Goal: Task Accomplishment & Management: Manage account settings

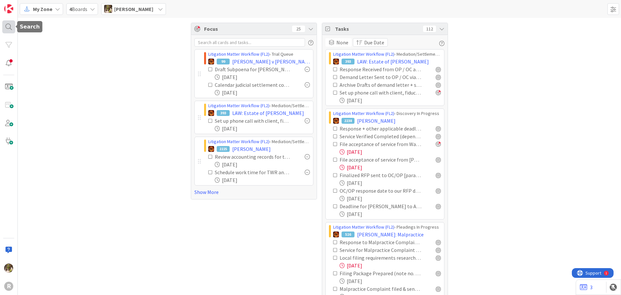
click at [8, 26] on div at bounding box center [8, 26] width 13 height 13
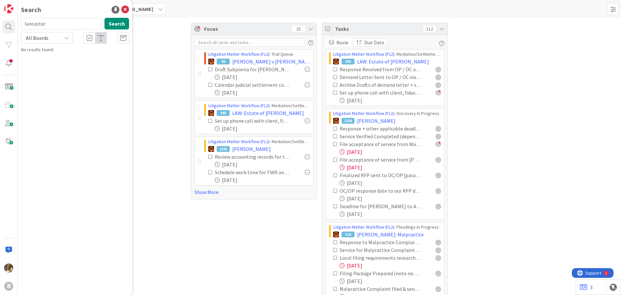
type input "lancaster"
click at [75, 59] on p "Lancaster" at bounding box center [79, 57] width 99 height 7
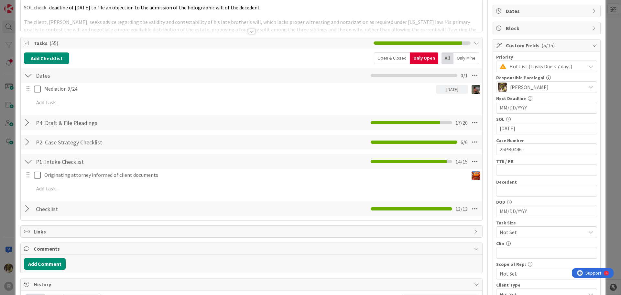
scroll to position [65, 0]
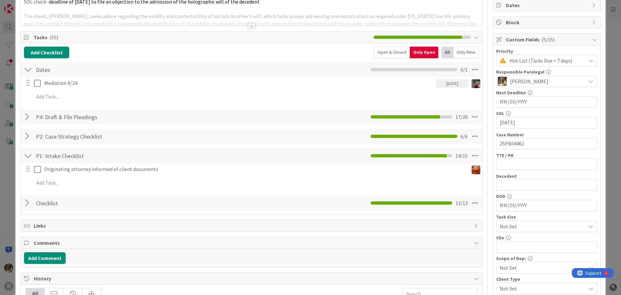
click at [29, 116] on div at bounding box center [28, 117] width 8 height 12
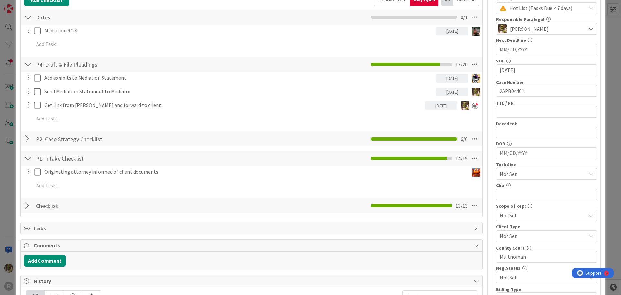
scroll to position [0, 0]
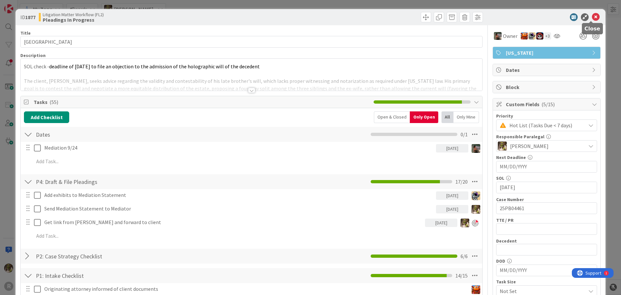
click at [592, 16] on icon at bounding box center [596, 17] width 8 height 8
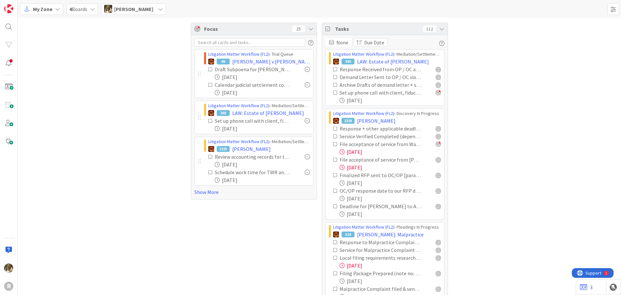
drag, startPoint x: 486, startPoint y: 81, endPoint x: 483, endPoint y: 84, distance: 3.7
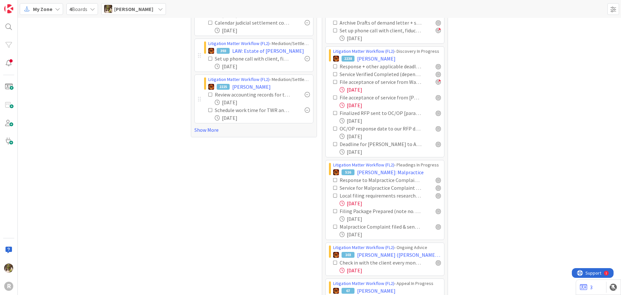
scroll to position [65, 0]
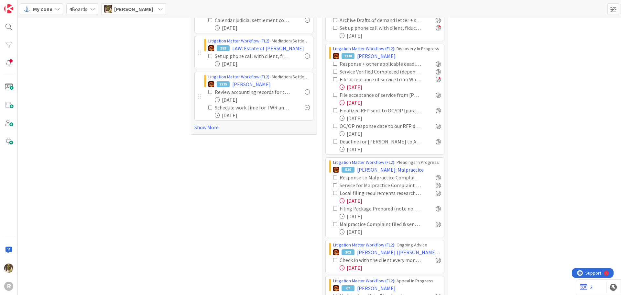
click at [333, 78] on icon at bounding box center [335, 79] width 5 height 5
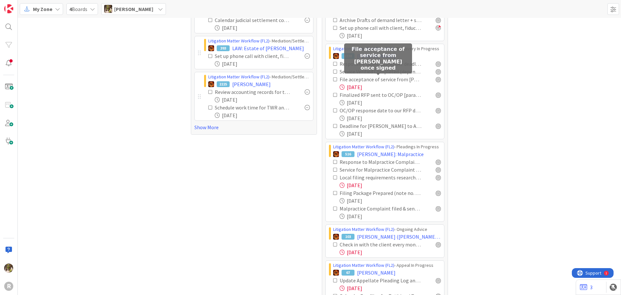
click at [376, 80] on div "File acceptance of service from [PERSON_NAME] once signed" at bounding box center [381, 79] width 82 height 8
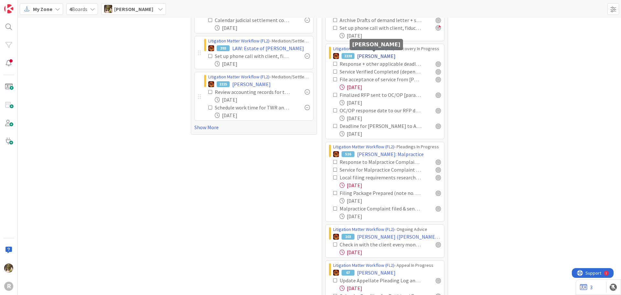
click at [388, 53] on span "[PERSON_NAME]" at bounding box center [376, 56] width 38 height 8
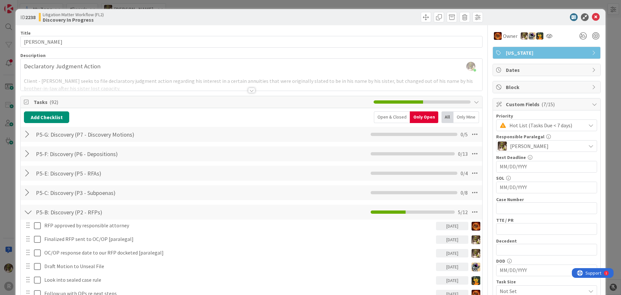
click at [470, 121] on div "Only Mine" at bounding box center [466, 117] width 26 height 12
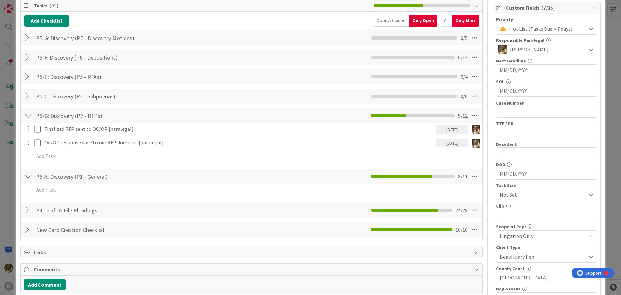
scroll to position [97, 0]
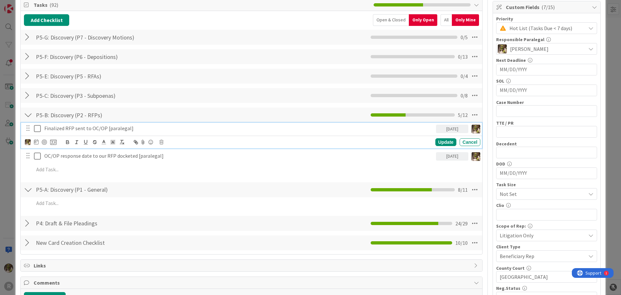
click at [102, 127] on p "Finalized RFP sent to OC/OP [paralegal]" at bounding box center [238, 127] width 389 height 7
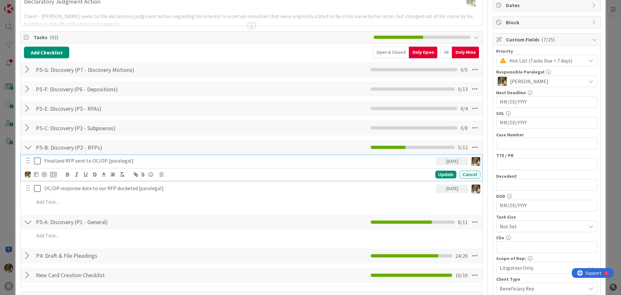
click at [26, 146] on div at bounding box center [28, 147] width 8 height 12
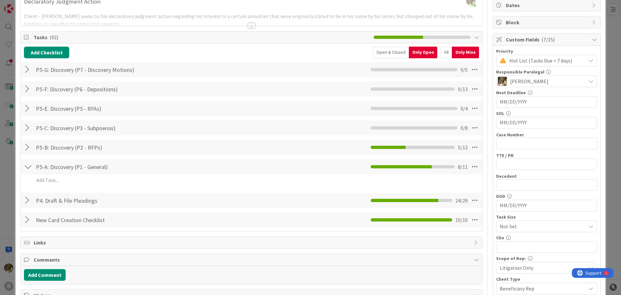
click at [27, 200] on div at bounding box center [28, 200] width 8 height 12
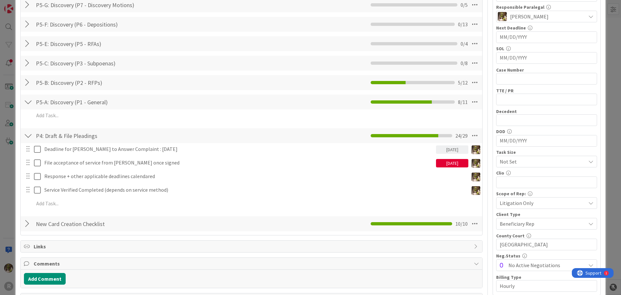
scroll to position [162, 0]
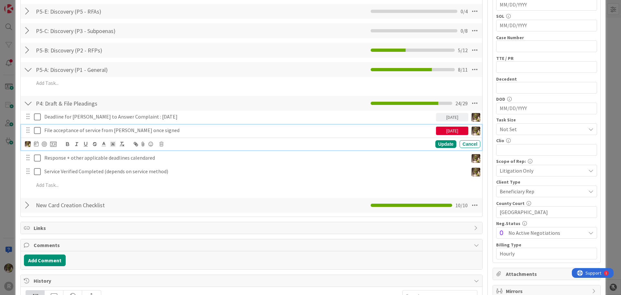
click at [86, 125] on div "File acceptance of service from [PERSON_NAME] once signed" at bounding box center [239, 129] width 394 height 11
click at [32, 142] on div at bounding box center [41, 144] width 32 height 8
click at [34, 144] on icon at bounding box center [36, 143] width 5 height 5
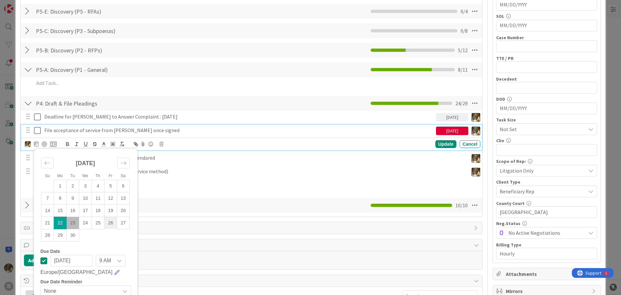
click at [112, 226] on td "26" at bounding box center [110, 222] width 13 height 12
type input "[DATE]"
click at [442, 145] on div "Update" at bounding box center [445, 144] width 21 height 8
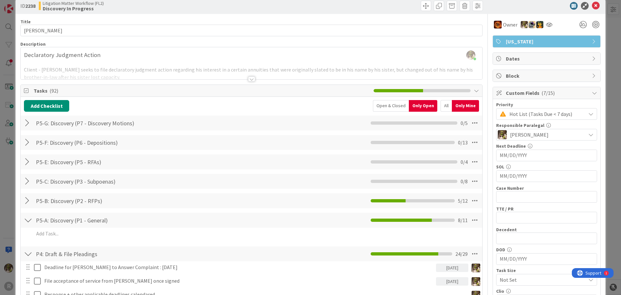
scroll to position [0, 0]
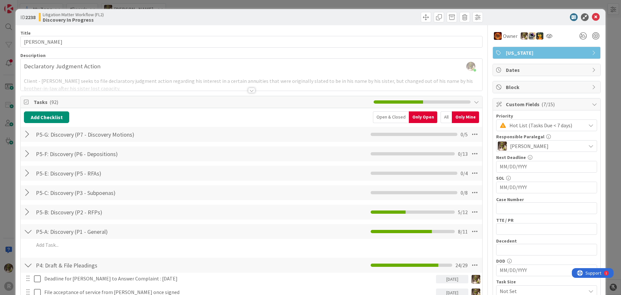
click at [599, 20] on div "ID 2238 Litigation Matter Workflow (FL2) Discovery In Progress" at bounding box center [311, 17] width 590 height 16
click at [593, 20] on icon at bounding box center [596, 17] width 8 height 8
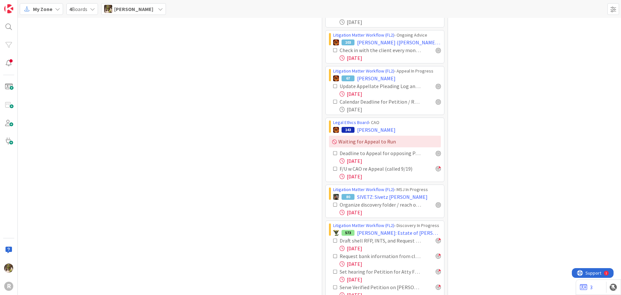
scroll to position [291, 0]
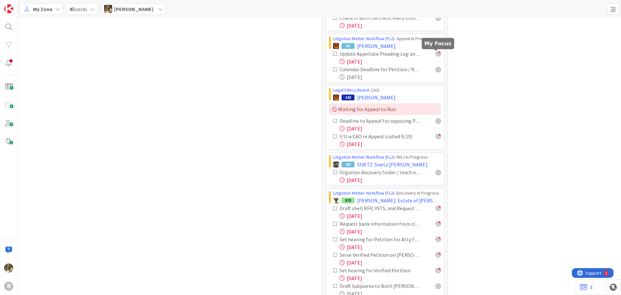
click at [436, 56] on div at bounding box center [438, 53] width 5 height 5
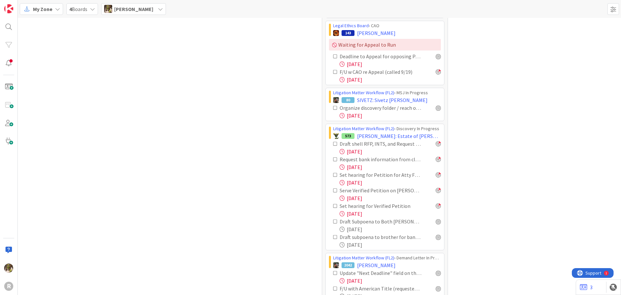
scroll to position [356, 0]
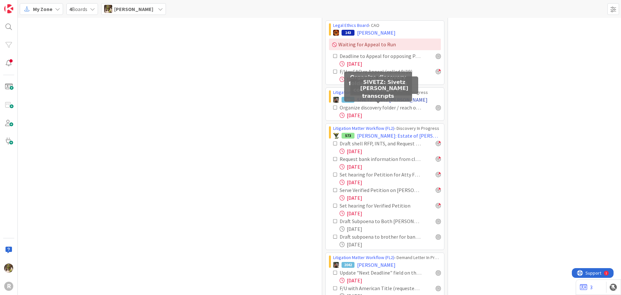
click at [394, 99] on span "SIVETZ: Sivetz v. Wehrmann" at bounding box center [392, 100] width 70 height 8
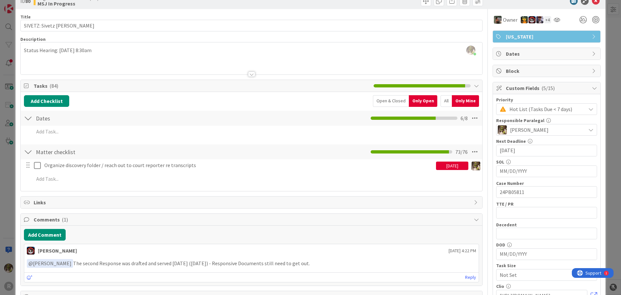
scroll to position [32, 0]
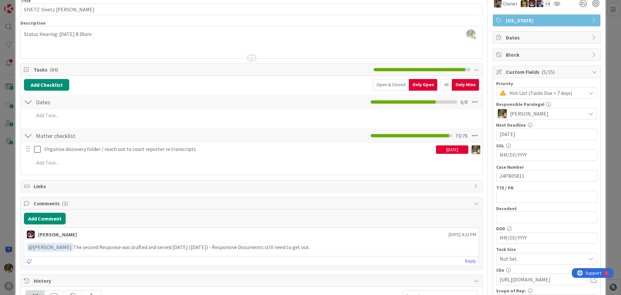
click at [440, 82] on div "All" at bounding box center [445, 85] width 11 height 12
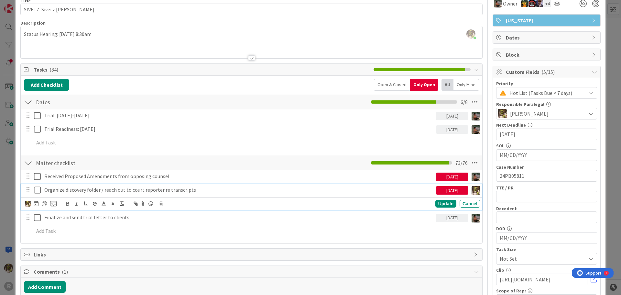
click at [87, 189] on p "Organize discovery folder / reach out to court reporter re transcripts" at bounding box center [238, 189] width 389 height 7
click at [38, 203] on icon at bounding box center [36, 202] width 5 height 5
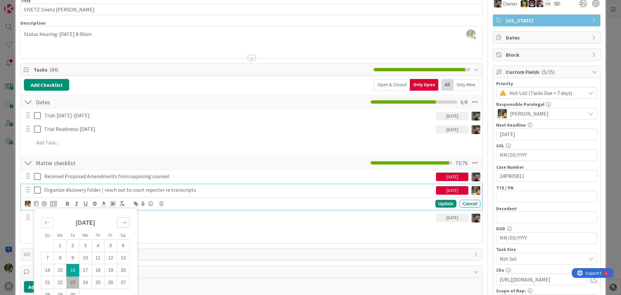
click at [126, 222] on icon "Move forward to switch to the next month." at bounding box center [123, 222] width 6 height 6
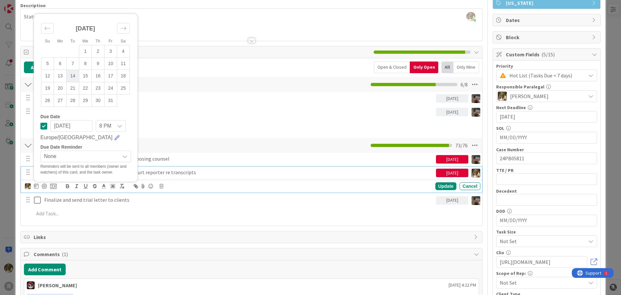
scroll to position [65, 0]
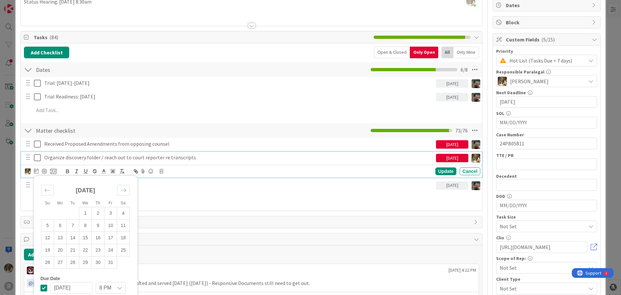
click at [196, 155] on p "Organize discovery folder / reach out to court reporter re transcripts" at bounding box center [238, 157] width 389 height 7
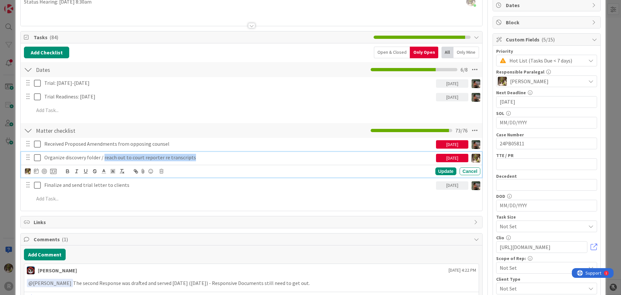
drag, startPoint x: 203, startPoint y: 156, endPoint x: 103, endPoint y: 158, distance: 99.6
click at [103, 158] on p "Organize discovery folder / reach out to court reporter re transcripts" at bounding box center [238, 157] width 389 height 7
click at [37, 173] on icon at bounding box center [36, 170] width 5 height 5
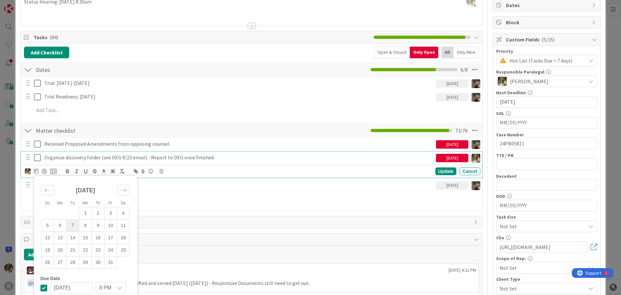
click at [71, 227] on td "7" at bounding box center [73, 225] width 13 height 12
type input "10/07/2025"
drag, startPoint x: 99, startPoint y: 158, endPoint x: 94, endPoint y: 160, distance: 5.8
click at [99, 158] on p "Organize discovery folder (see DEG 9/23 email) - Report to DEG once finished" at bounding box center [238, 157] width 389 height 7
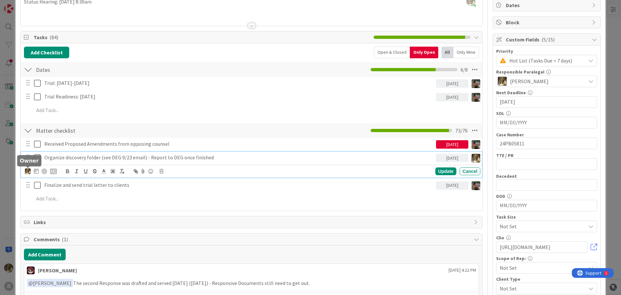
click at [29, 171] on img at bounding box center [28, 171] width 6 height 6
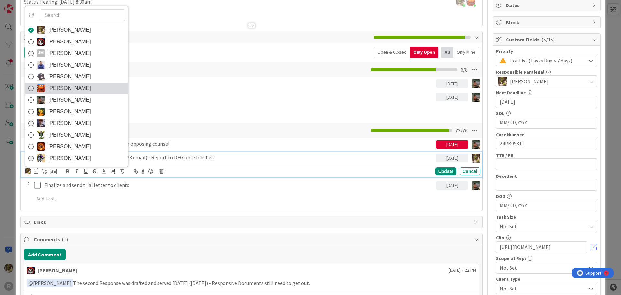
click at [29, 88] on icon at bounding box center [30, 88] width 5 height 10
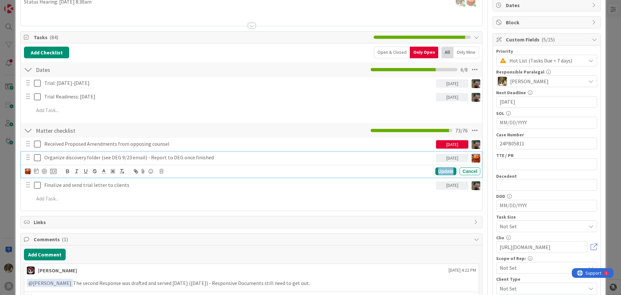
click at [438, 171] on div "Update" at bounding box center [445, 171] width 21 height 8
click at [174, 160] on p "Organize discovery folder (see DEG 9/23 email) - Report to DEG once finished" at bounding box center [238, 157] width 389 height 7
click at [439, 170] on div "Update" at bounding box center [445, 171] width 21 height 8
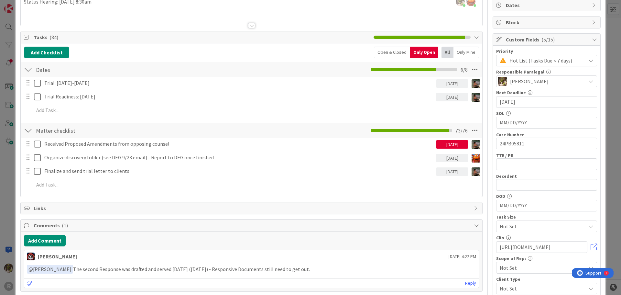
scroll to position [0, 0]
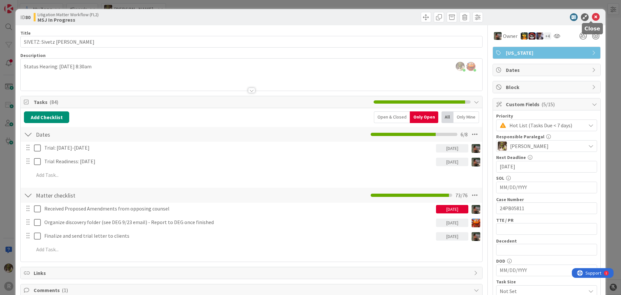
click at [592, 16] on icon at bounding box center [596, 17] width 8 height 8
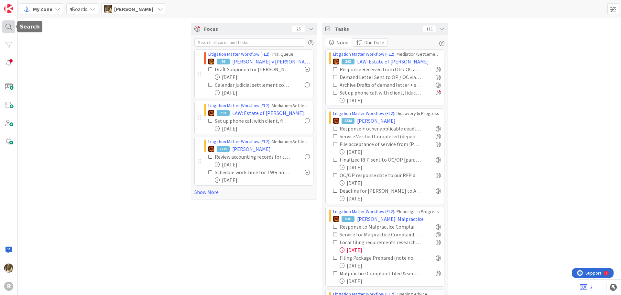
click at [6, 27] on div at bounding box center [8, 26] width 13 height 13
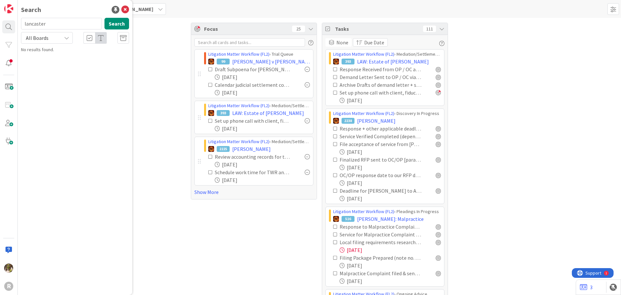
drag, startPoint x: 57, startPoint y: 24, endPoint x: -13, endPoint y: 28, distance: 69.6
click at [0, 28] on html "R Search lancaster Search All Boards No results found. My Zone 4 Boards Devine …" at bounding box center [310, 147] width 621 height 295
click at [16, 29] on div "R" at bounding box center [9, 147] width 18 height 295
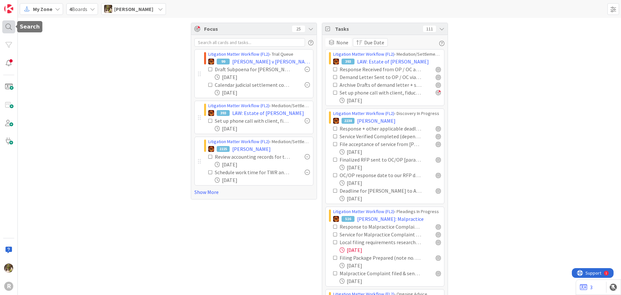
click at [13, 26] on div at bounding box center [8, 26] width 13 height 13
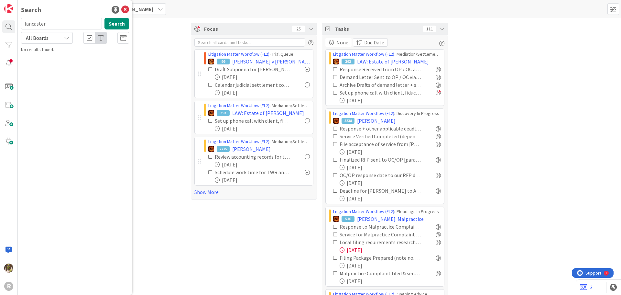
drag, startPoint x: 50, startPoint y: 24, endPoint x: 20, endPoint y: 25, distance: 29.8
click at [20, 25] on div "lancaster Search" at bounding box center [75, 25] width 116 height 14
type input "laughery"
click at [52, 52] on b "Litigation Matter Workflow (FL2) ›" at bounding box center [61, 50] width 62 height 5
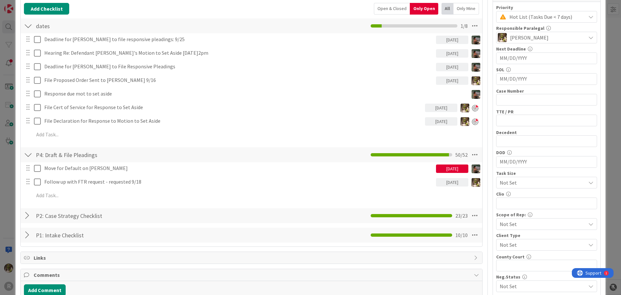
scroll to position [97, 0]
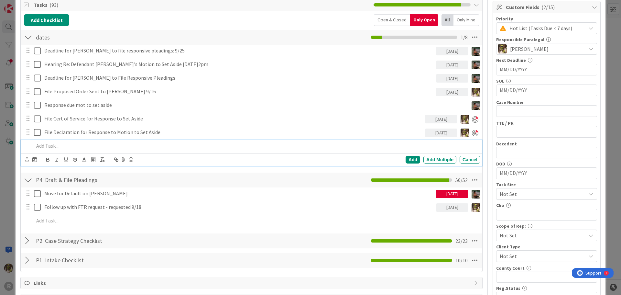
click at [73, 146] on p at bounding box center [256, 145] width 444 height 7
click at [27, 159] on icon at bounding box center [27, 159] width 4 height 5
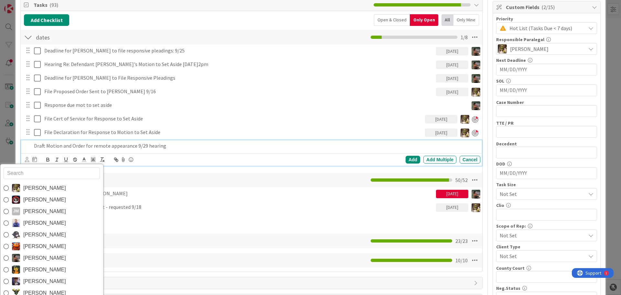
drag, startPoint x: 27, startPoint y: 185, endPoint x: 28, endPoint y: 182, distance: 3.4
click at [27, 185] on span "[PERSON_NAME]" at bounding box center [44, 188] width 43 height 10
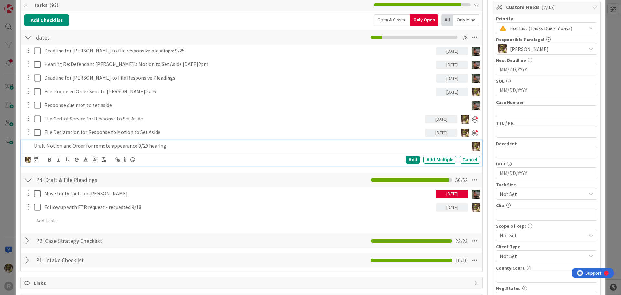
click at [36, 158] on icon at bounding box center [36, 158] width 5 height 5
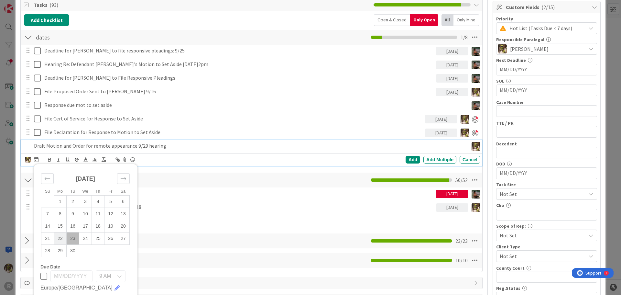
click at [65, 237] on td "22" at bounding box center [60, 238] width 13 height 12
type input "[DATE]"
click at [410, 158] on div "Add" at bounding box center [412, 160] width 15 height 8
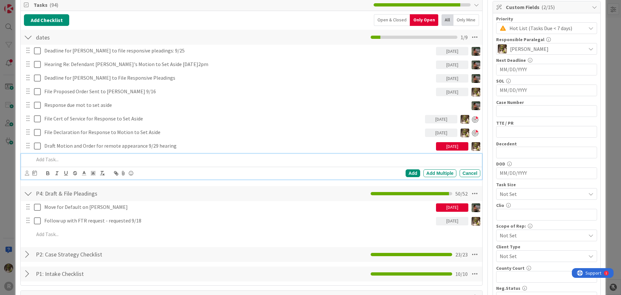
click at [58, 162] on p at bounding box center [256, 159] width 444 height 7
click at [160, 160] on p "F/U w Max on Motion and Order for Remote appearance" at bounding box center [256, 159] width 444 height 7
click at [24, 174] on div "Devine Gines Jasmin Sanchez JM Jeff Myers John Grant Kelly Nguyen Kiara Adams M…" at bounding box center [251, 173] width 461 height 13
click at [28, 173] on icon at bounding box center [27, 172] width 4 height 5
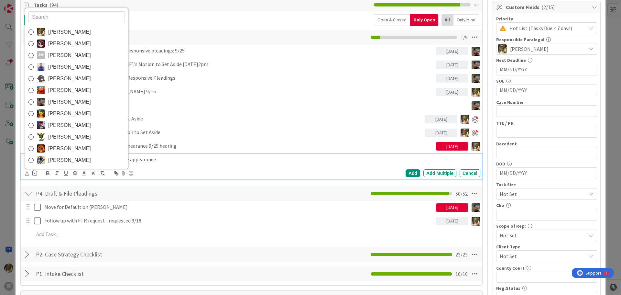
click at [295, 23] on div "Add Checklist Open & Closed Only Open All Only Mine" at bounding box center [251, 20] width 455 height 12
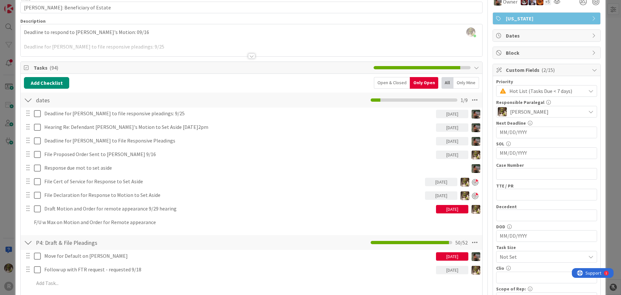
scroll to position [0, 0]
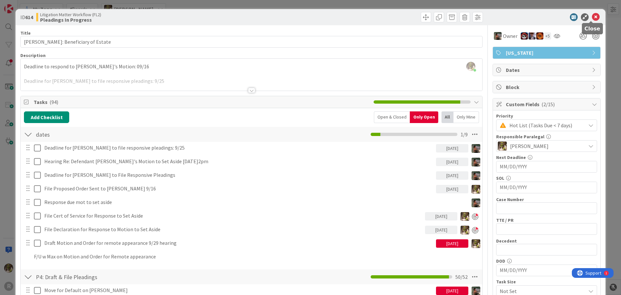
click at [592, 16] on icon at bounding box center [596, 17] width 8 height 8
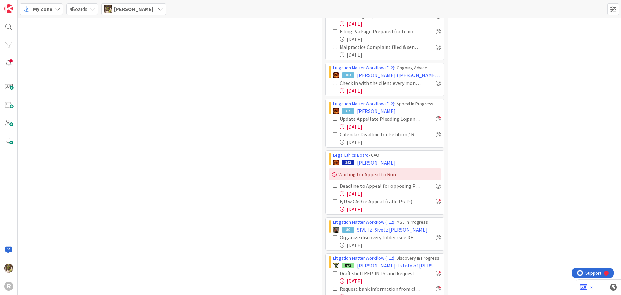
scroll to position [226, 0]
click at [436, 82] on div at bounding box center [438, 82] width 5 height 5
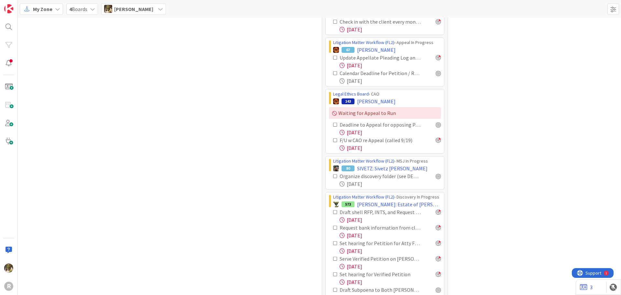
scroll to position [291, 0]
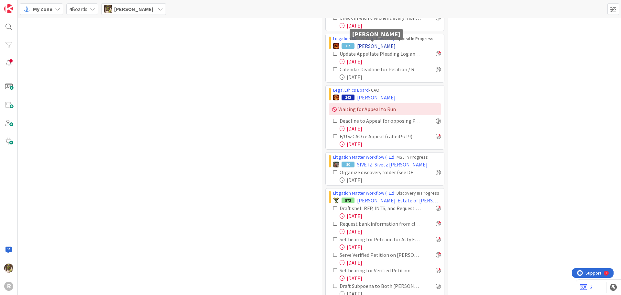
click at [370, 45] on span "[PERSON_NAME]" at bounding box center [376, 46] width 38 height 8
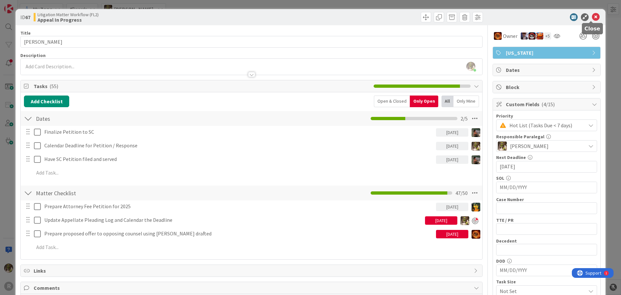
click at [593, 20] on icon at bounding box center [596, 17] width 8 height 8
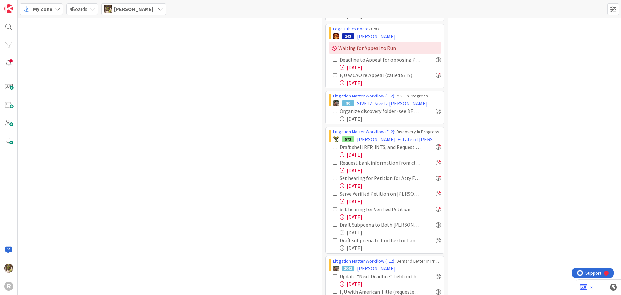
scroll to position [356, 0]
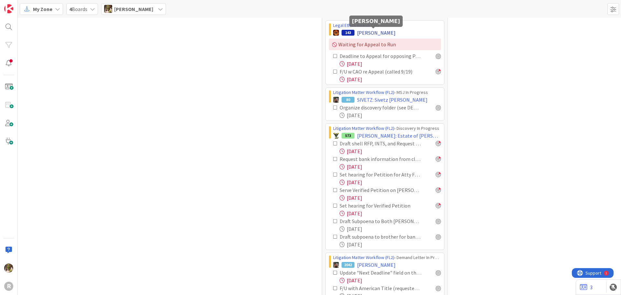
click at [376, 33] on span "[PERSON_NAME]" at bounding box center [376, 33] width 38 height 8
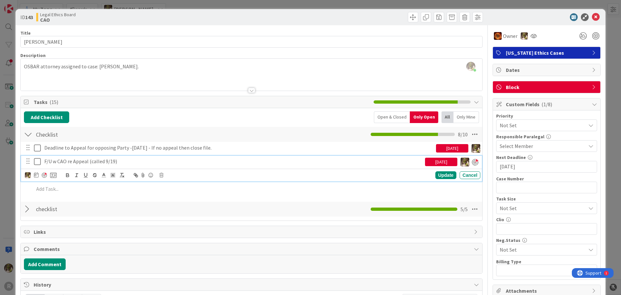
click at [38, 163] on icon at bounding box center [37, 161] width 7 height 8
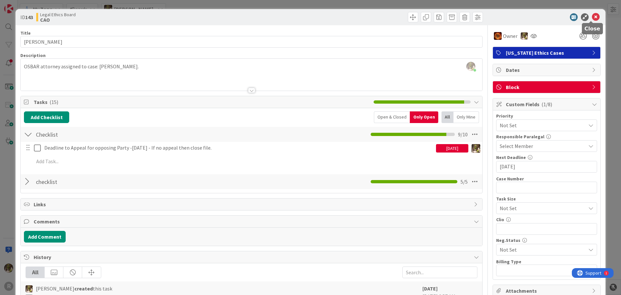
click at [592, 18] on icon at bounding box center [596, 17] width 8 height 8
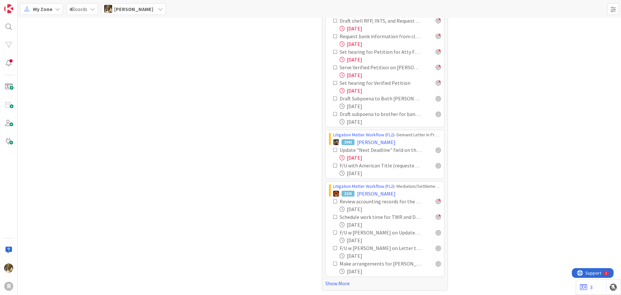
scroll to position [463, 0]
click at [341, 282] on link "Show More" at bounding box center [384, 282] width 119 height 8
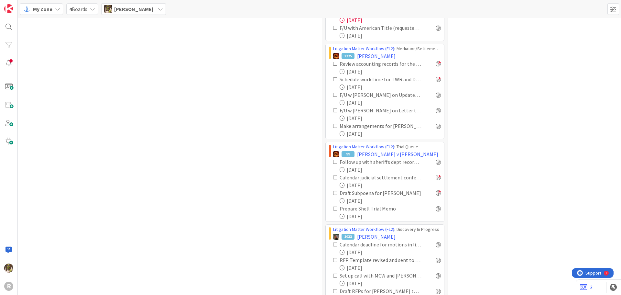
scroll to position [625, 0]
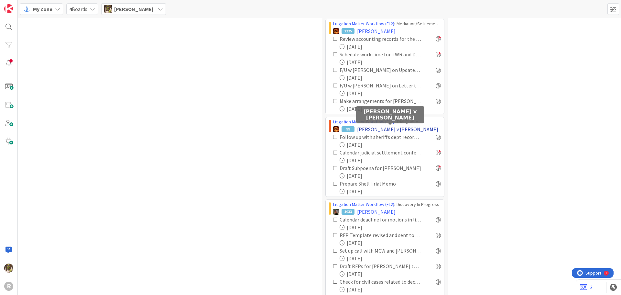
click at [397, 129] on span "[PERSON_NAME] v [PERSON_NAME]" at bounding box center [397, 129] width 81 height 8
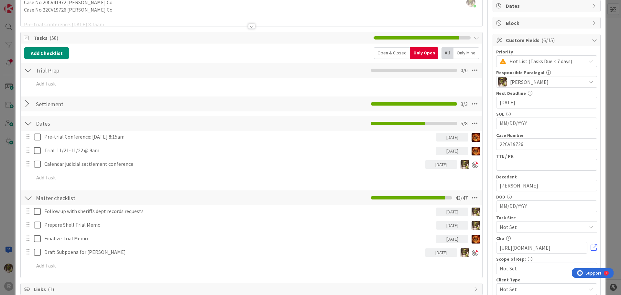
scroll to position [65, 0]
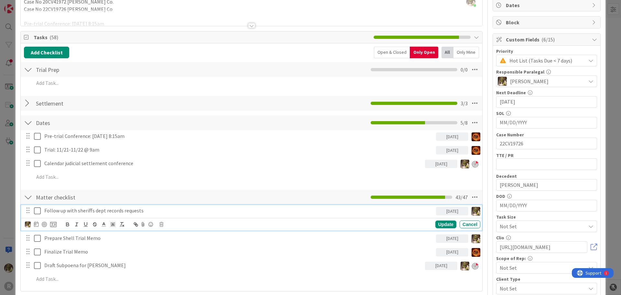
click at [113, 211] on p "Follow up with sheriffs dept records requests" at bounding box center [238, 210] width 389 height 7
click at [37, 225] on icon at bounding box center [36, 223] width 5 height 5
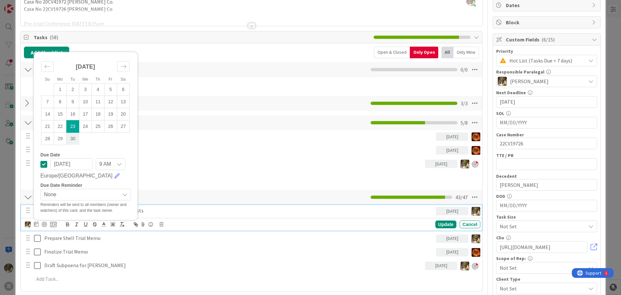
click at [73, 142] on td "30" at bounding box center [73, 138] width 13 height 12
type input "[DATE]"
click at [446, 227] on div "Update" at bounding box center [445, 224] width 21 height 8
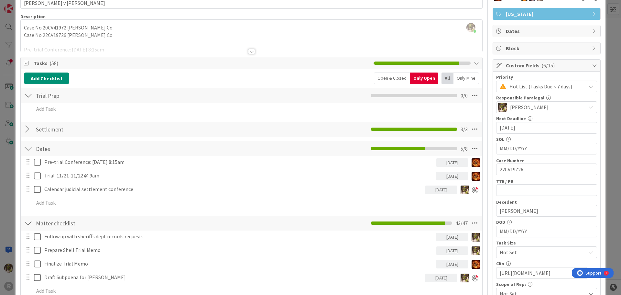
scroll to position [0, 0]
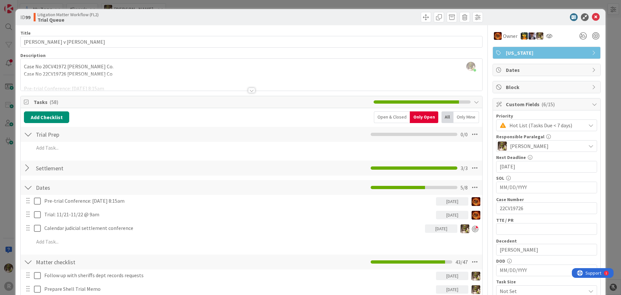
click at [592, 15] on icon at bounding box center [596, 17] width 8 height 8
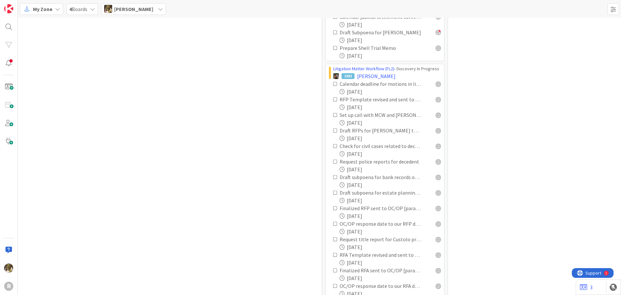
scroll to position [787, 0]
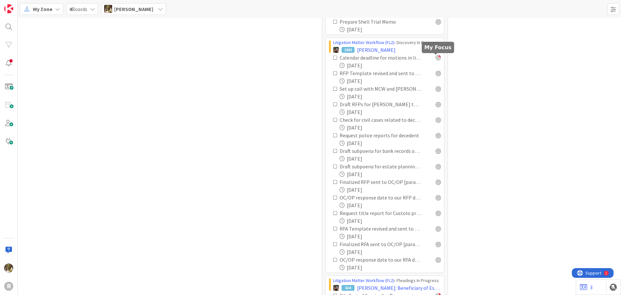
click at [436, 58] on div at bounding box center [438, 57] width 5 height 5
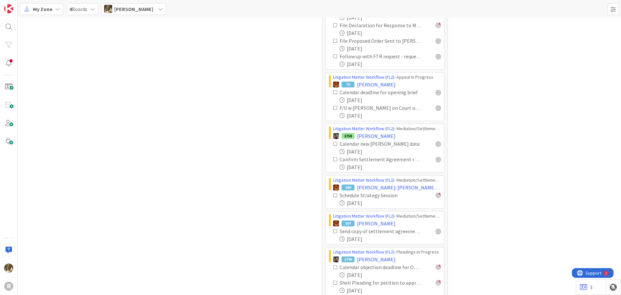
scroll to position [1078, 0]
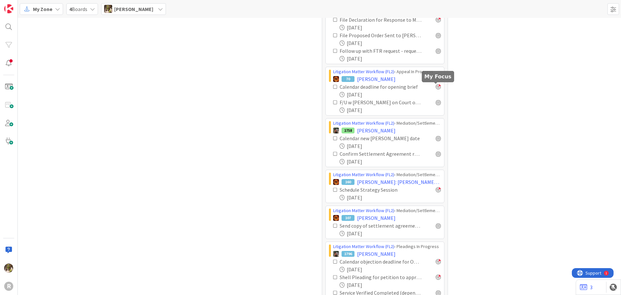
click at [436, 88] on div at bounding box center [438, 86] width 5 height 5
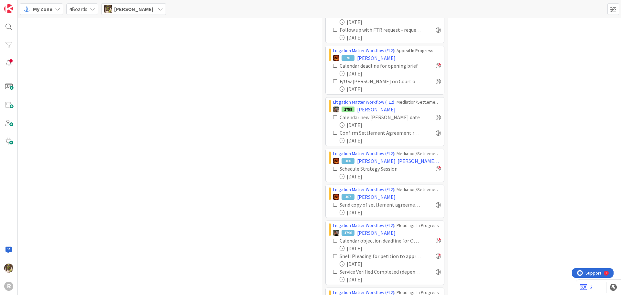
scroll to position [1110, 0]
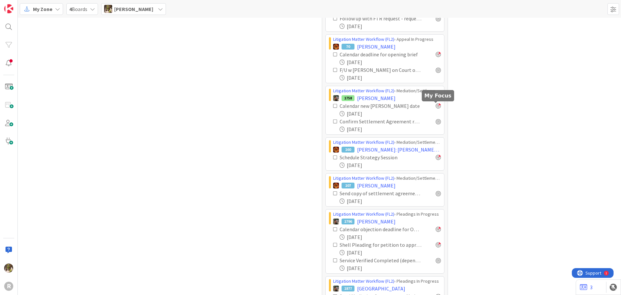
click at [436, 107] on div at bounding box center [438, 105] width 5 height 5
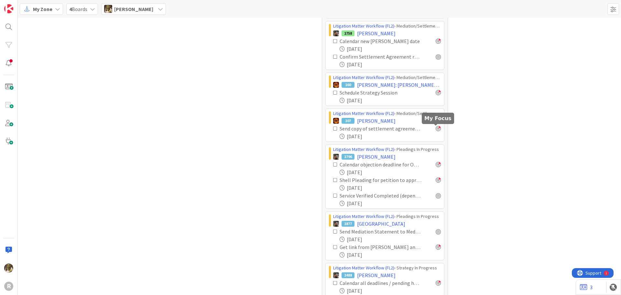
click at [437, 128] on div at bounding box center [438, 128] width 5 height 5
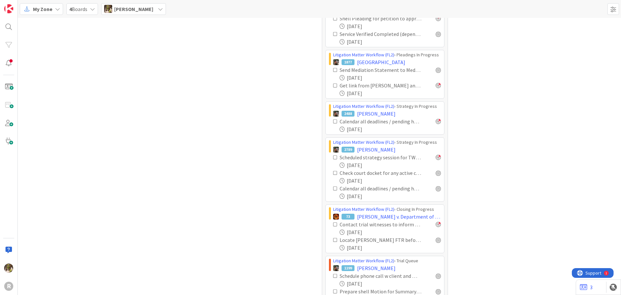
scroll to position [1336, 0]
click at [436, 69] on div at bounding box center [438, 69] width 5 height 5
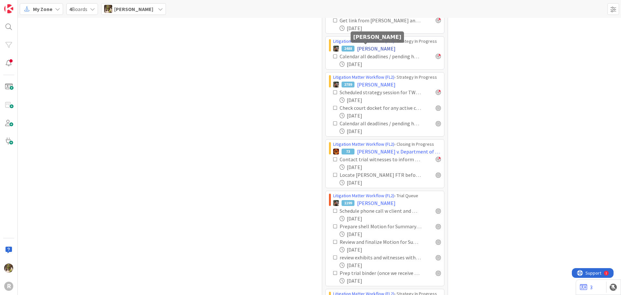
click at [363, 49] on span "DEE, Mark" at bounding box center [376, 49] width 38 height 8
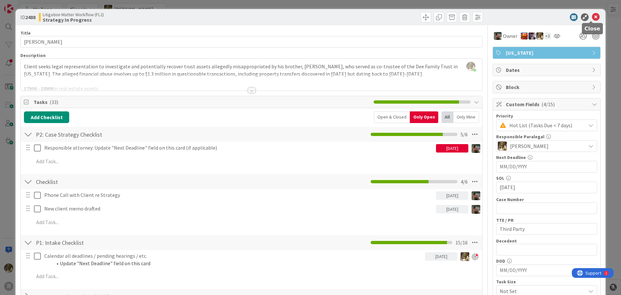
click at [592, 16] on icon at bounding box center [596, 17] width 8 height 8
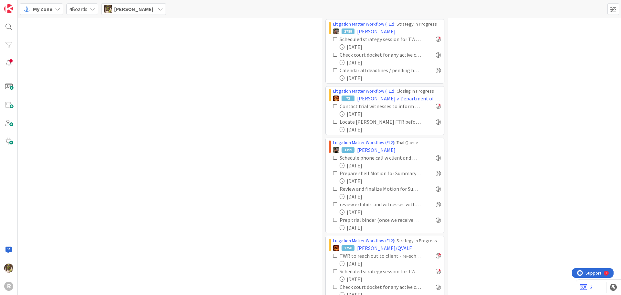
scroll to position [1466, 0]
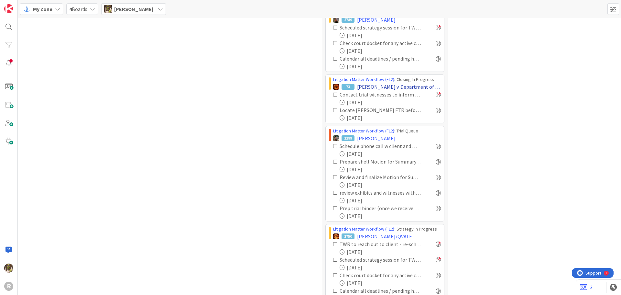
click at [383, 85] on span "Killen v. Department of Human Services" at bounding box center [399, 87] width 84 height 8
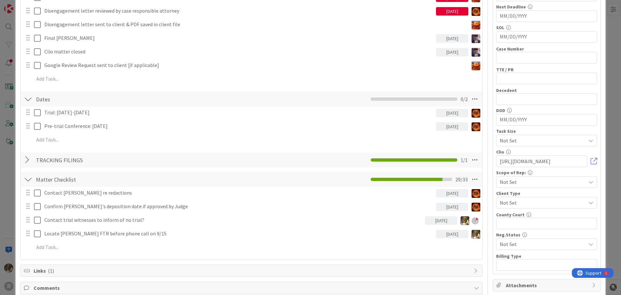
scroll to position [162, 0]
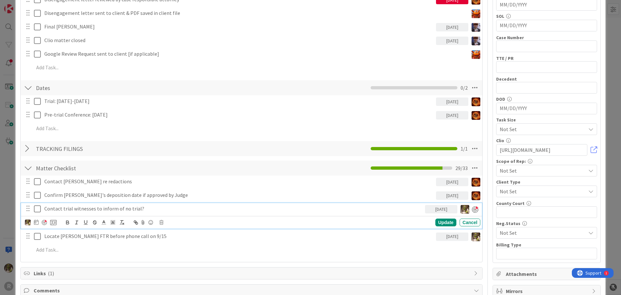
click at [103, 208] on p "Contact trial witnesses to inform of no trial?" at bounding box center [233, 208] width 378 height 7
click at [38, 221] on icon at bounding box center [36, 221] width 5 height 5
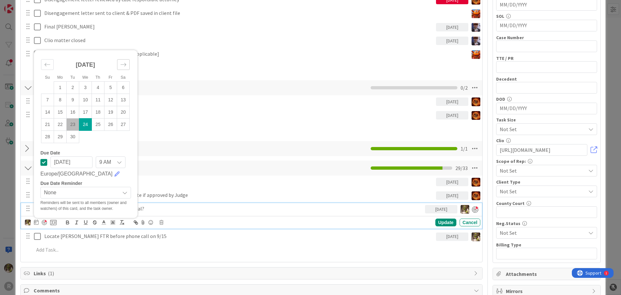
click at [124, 63] on icon "Move forward to switch to the next month." at bounding box center [123, 64] width 6 height 6
click at [111, 85] on td "3" at bounding box center [110, 87] width 13 height 12
type input "10/03/2025"
click at [442, 225] on div "Update" at bounding box center [445, 223] width 21 height 8
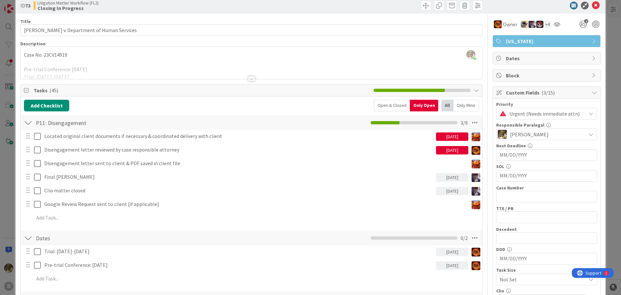
scroll to position [0, 0]
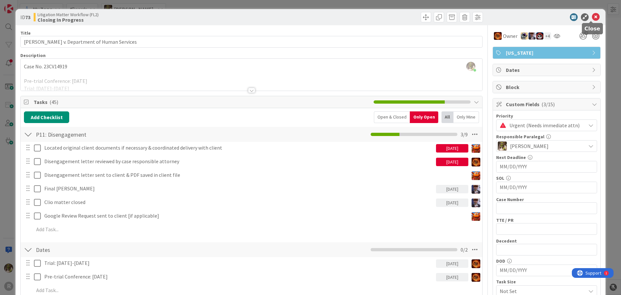
click at [592, 17] on icon at bounding box center [596, 17] width 8 height 8
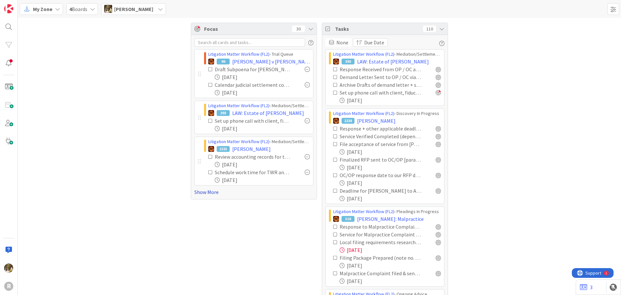
click at [208, 190] on link "Show More" at bounding box center [253, 192] width 119 height 8
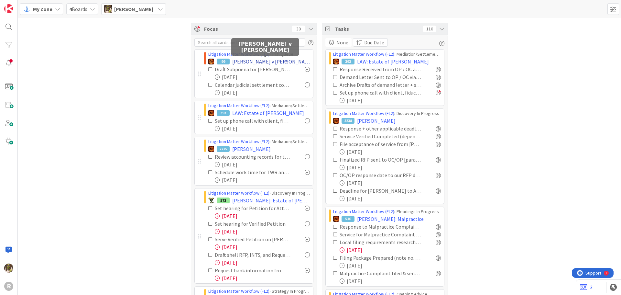
click at [263, 61] on span "[PERSON_NAME] v [PERSON_NAME]" at bounding box center [271, 62] width 78 height 8
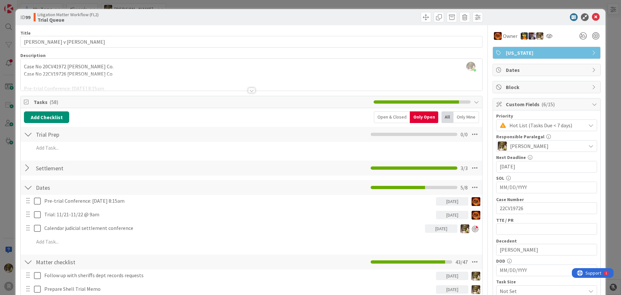
click at [250, 88] on div at bounding box center [251, 90] width 7 height 5
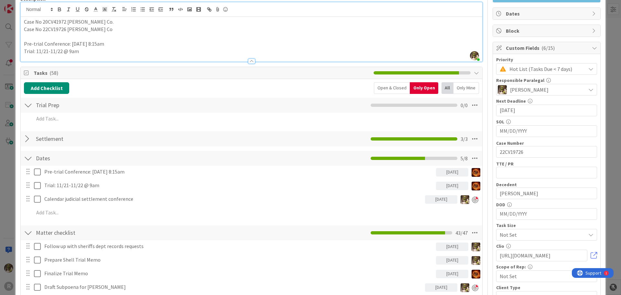
scroll to position [65, 0]
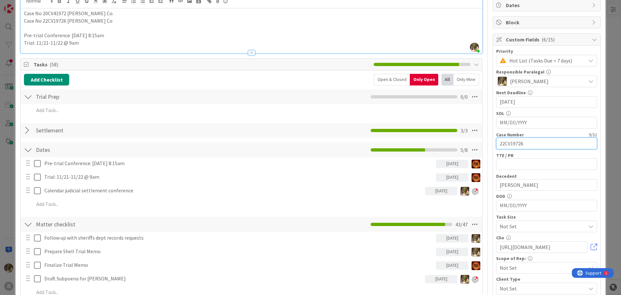
drag, startPoint x: 528, startPoint y: 144, endPoint x: 482, endPoint y: 142, distance: 45.6
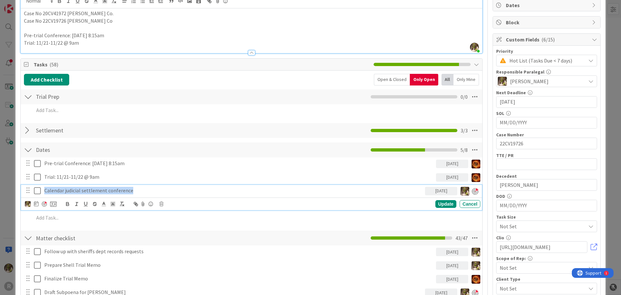
drag, startPoint x: 129, startPoint y: 190, endPoint x: 19, endPoint y: 192, distance: 110.3
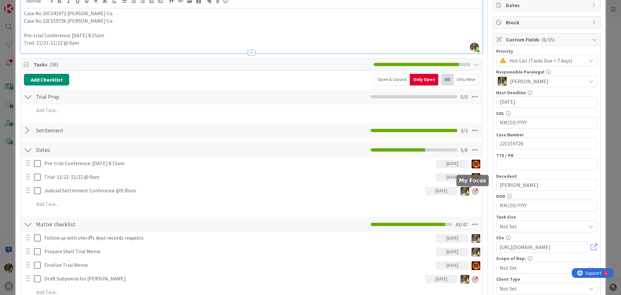
click at [472, 191] on div at bounding box center [475, 191] width 6 height 6
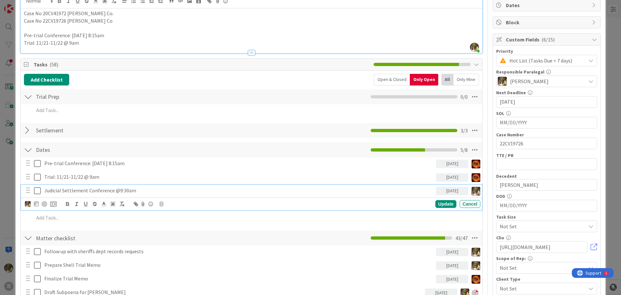
click at [130, 189] on p "Judicial Settlement Conference @9:30am" at bounding box center [238, 190] width 389 height 7
click at [27, 203] on img at bounding box center [28, 204] width 6 height 6
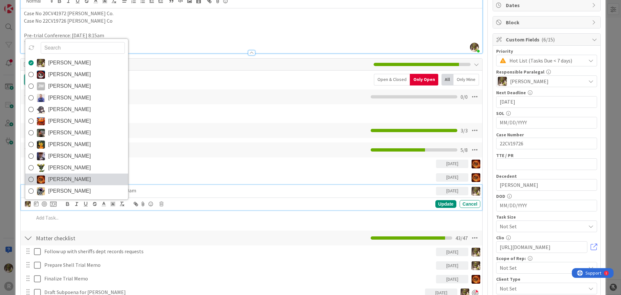
click at [69, 180] on span "Ted Reuter" at bounding box center [69, 179] width 43 height 10
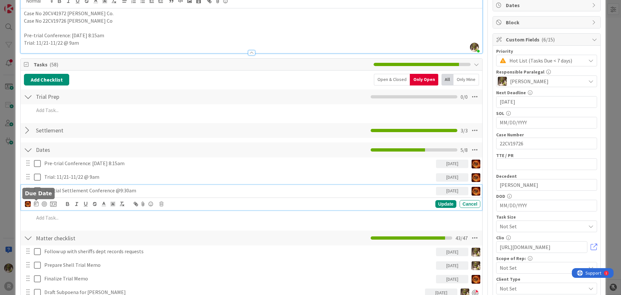
click at [38, 203] on icon at bounding box center [36, 203] width 5 height 5
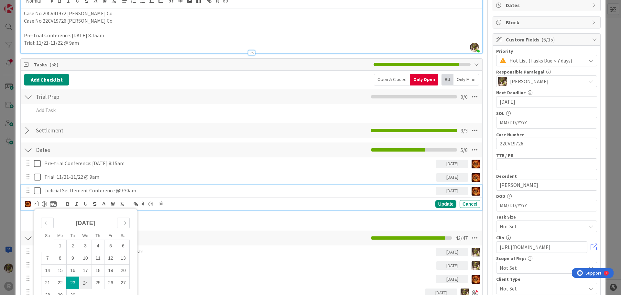
click at [84, 282] on td "24" at bounding box center [85, 282] width 13 height 12
type input "09/24/2025"
click at [446, 205] on div "Update" at bounding box center [445, 204] width 21 height 8
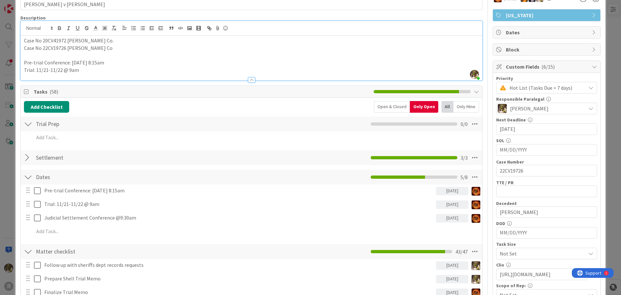
scroll to position [0, 0]
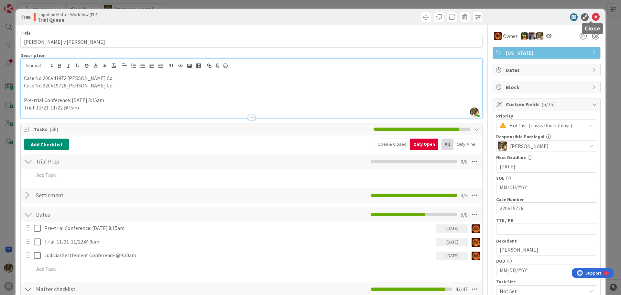
click at [592, 17] on icon at bounding box center [596, 17] width 8 height 8
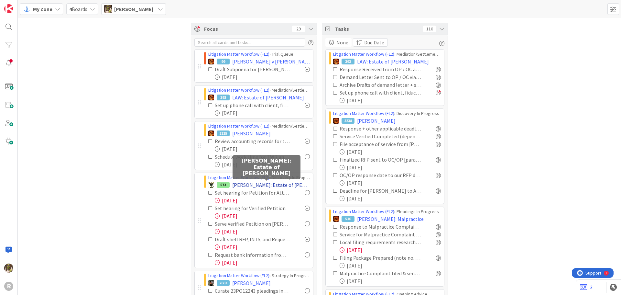
click at [245, 184] on span "[PERSON_NAME]: Estate of [PERSON_NAME]" at bounding box center [271, 185] width 78 height 8
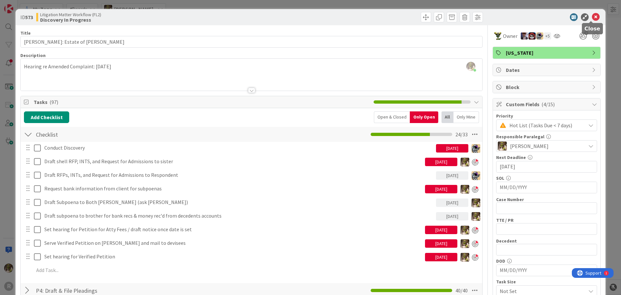
click at [592, 16] on icon at bounding box center [596, 17] width 8 height 8
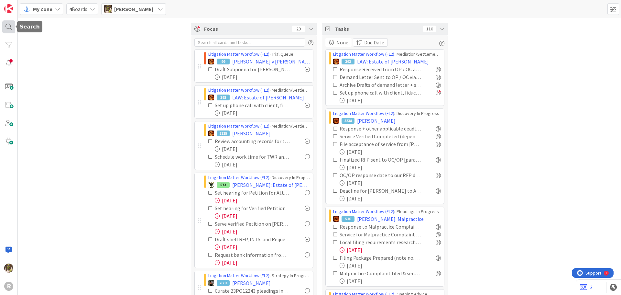
click at [12, 26] on div at bounding box center [8, 26] width 13 height 13
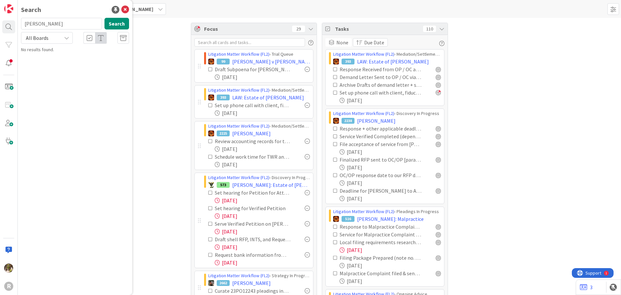
drag, startPoint x: 53, startPoint y: 26, endPoint x: 27, endPoint y: 27, distance: 26.2
click at [27, 27] on input "laughery" at bounding box center [61, 24] width 81 height 12
type input "l"
click at [59, 21] on input "andersom" at bounding box center [61, 24] width 81 height 12
type input "anderson"
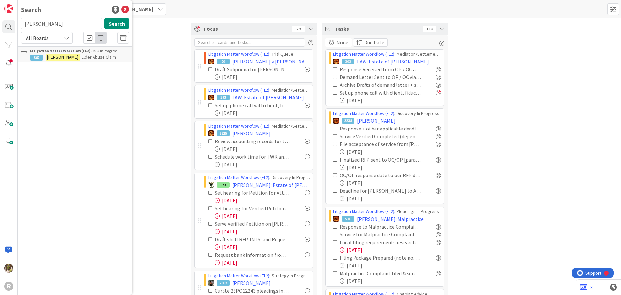
click at [55, 54] on mark "ANDERSON" at bounding box center [63, 57] width 34 height 7
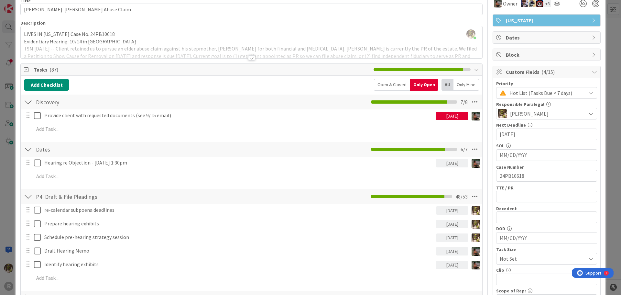
scroll to position [97, 0]
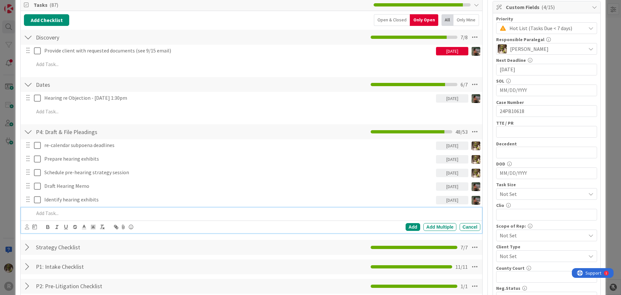
click at [75, 211] on p at bounding box center [256, 212] width 444 height 7
click at [26, 225] on div "Add Add Multiple Cancel" at bounding box center [251, 226] width 461 height 13
click at [26, 225] on icon at bounding box center [27, 226] width 4 height 5
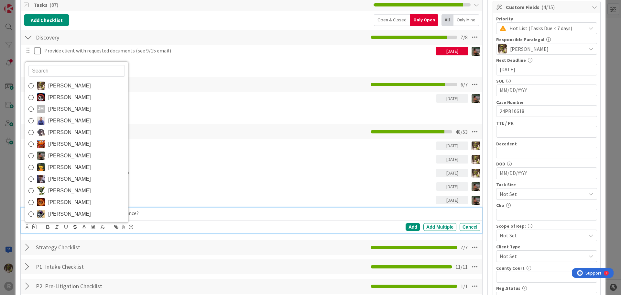
drag, startPoint x: 47, startPoint y: 83, endPoint x: 50, endPoint y: 91, distance: 8.3
click at [47, 83] on link "[PERSON_NAME]" at bounding box center [76, 86] width 103 height 12
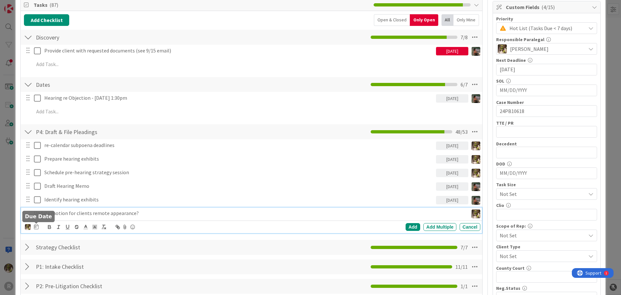
click at [36, 225] on icon at bounding box center [36, 226] width 5 height 5
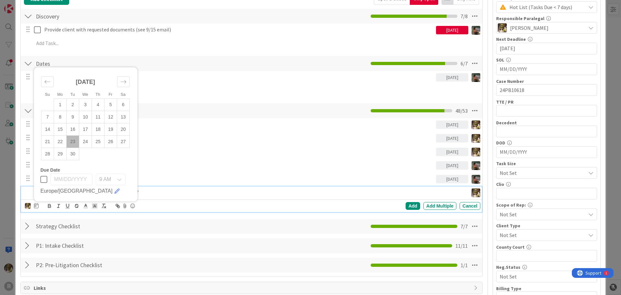
scroll to position [162, 0]
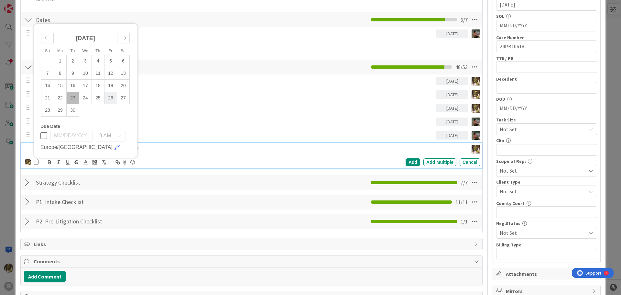
click at [108, 98] on td "26" at bounding box center [110, 98] width 13 height 12
type input "[DATE]"
click at [405, 160] on div "Add" at bounding box center [412, 162] width 15 height 8
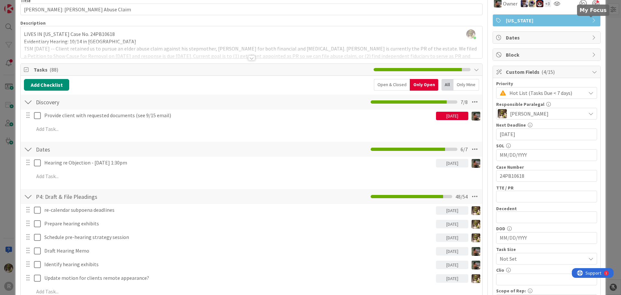
scroll to position [0, 0]
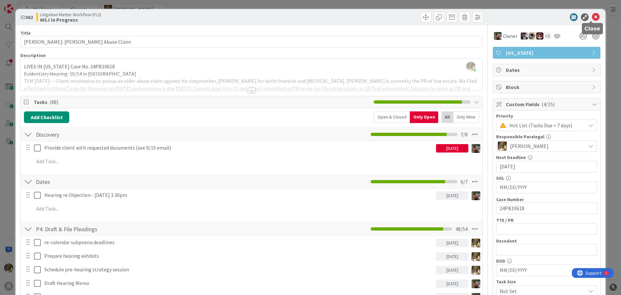
click at [592, 16] on icon at bounding box center [596, 17] width 8 height 8
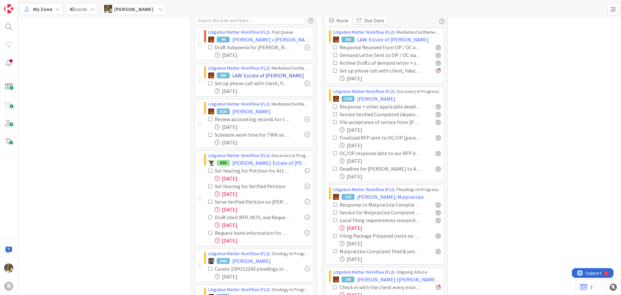
scroll to position [32, 0]
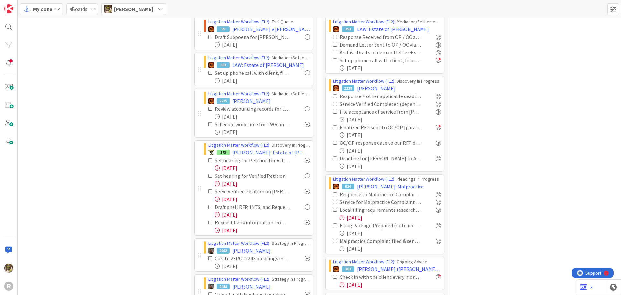
drag, startPoint x: 574, startPoint y: 123, endPoint x: 434, endPoint y: 124, distance: 139.7
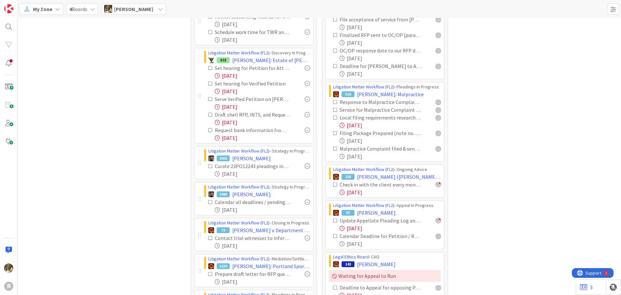
scroll to position [129, 0]
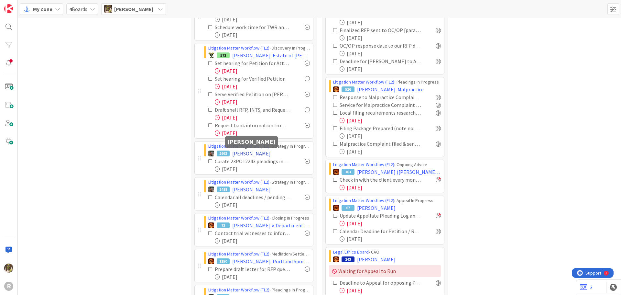
click at [258, 153] on span "[PERSON_NAME]" at bounding box center [251, 153] width 38 height 8
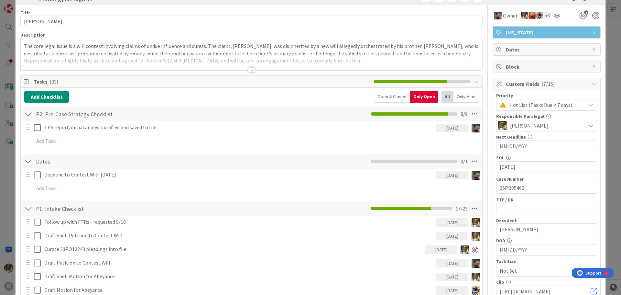
scroll to position [65, 0]
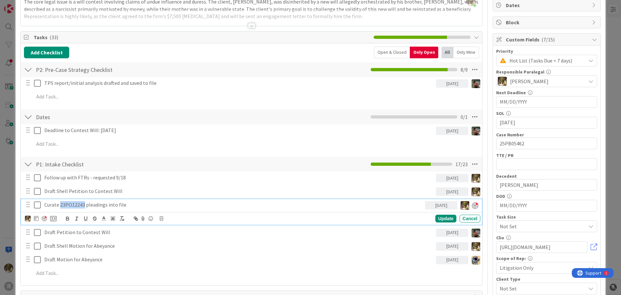
drag, startPoint x: 60, startPoint y: 205, endPoint x: 84, endPoint y: 205, distance: 23.9
click at [84, 205] on p "Curate 23PO12243 pleadings into file" at bounding box center [233, 204] width 378 height 7
copy p "23PO12243"
click at [324, 207] on p "Curate 23PO12243 pleadings into file" at bounding box center [233, 204] width 378 height 7
click at [442, 204] on div "[DATE]" at bounding box center [441, 205] width 32 height 8
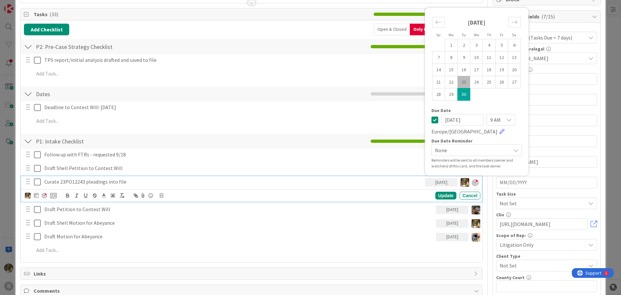
scroll to position [97, 0]
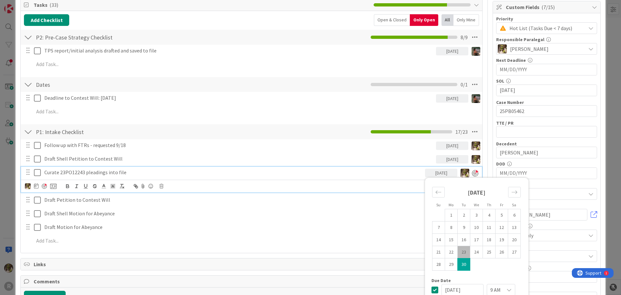
click at [160, 173] on p "Curate 23PO12243 pleadings into file" at bounding box center [233, 171] width 378 height 7
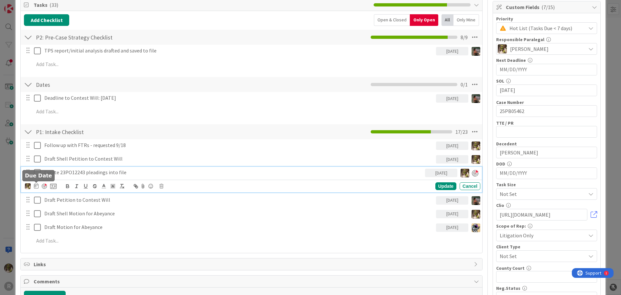
click at [35, 187] on icon at bounding box center [36, 185] width 5 height 5
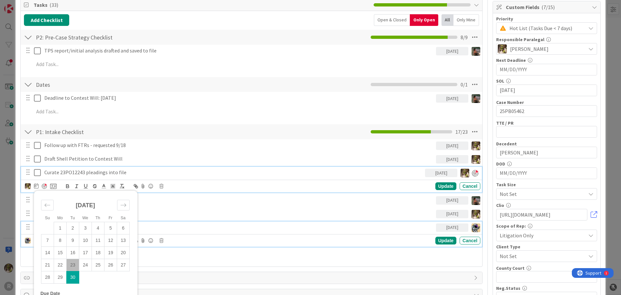
click at [302, 222] on div "Draft Motion for Abeyance" at bounding box center [239, 226] width 394 height 11
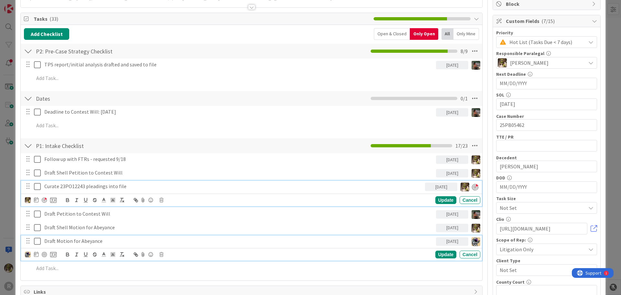
click at [212, 185] on div "Curate 23PO12243 pleadings into file 09/30/2025 Su Mo Tu We Th Fr Sa August 202…" at bounding box center [251, 193] width 461 height 26
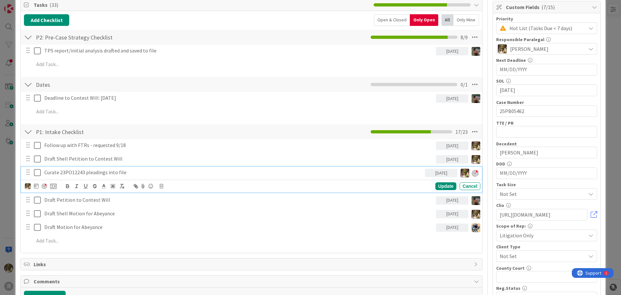
click at [29, 185] on img at bounding box center [28, 186] width 6 height 6
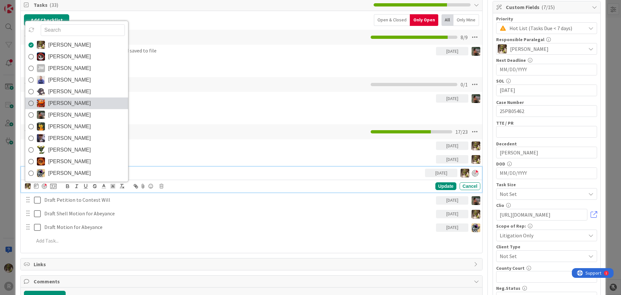
click at [32, 103] on icon at bounding box center [30, 103] width 5 height 10
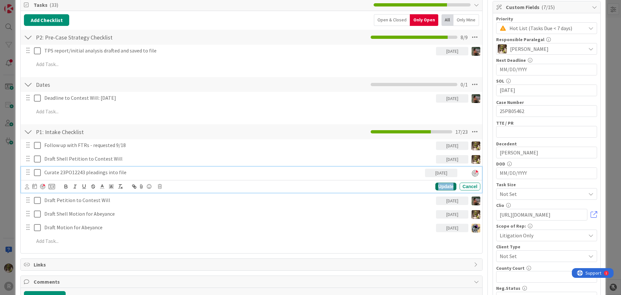
click at [444, 187] on div "Update" at bounding box center [445, 186] width 21 height 8
